Goal: Navigation & Orientation: Find specific page/section

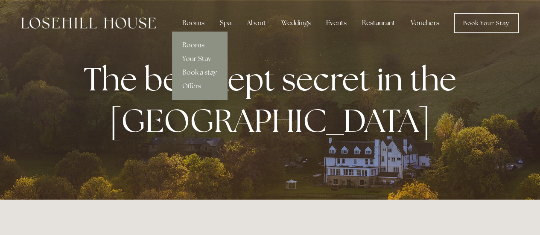
click at [191, 45] on link "Rooms" at bounding box center [199, 45] width 55 height 14
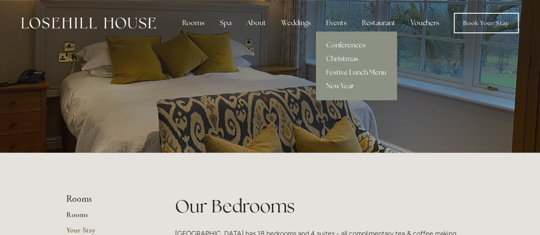
click at [341, 43] on link "Conferences" at bounding box center [356, 45] width 81 height 14
